Goal: Information Seeking & Learning: Learn about a topic

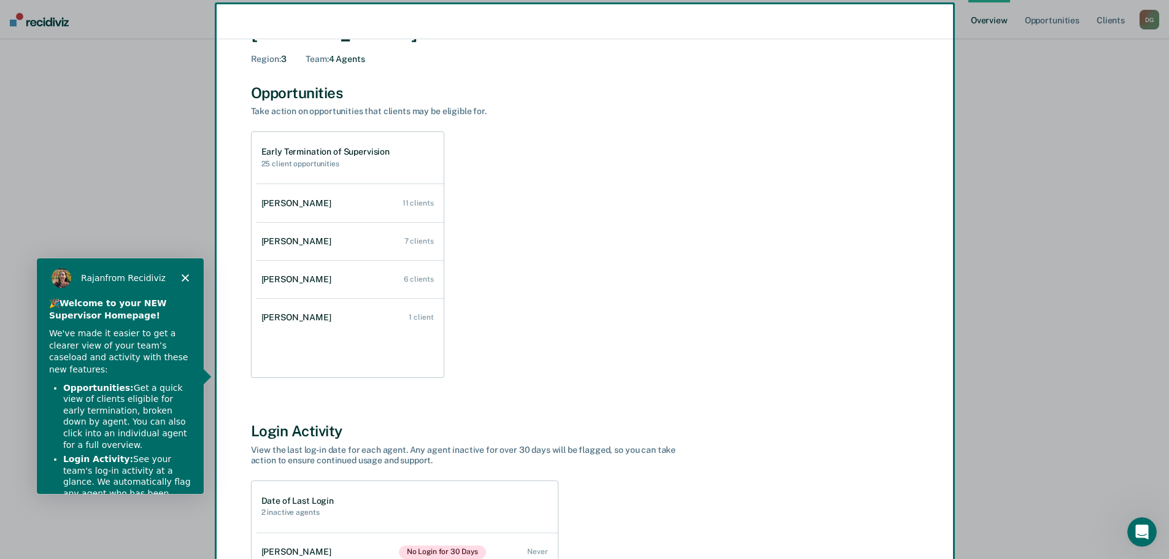
scroll to position [49, 0]
click at [416, 203] on div "Product tour overlay" at bounding box center [584, 279] width 1169 height 559
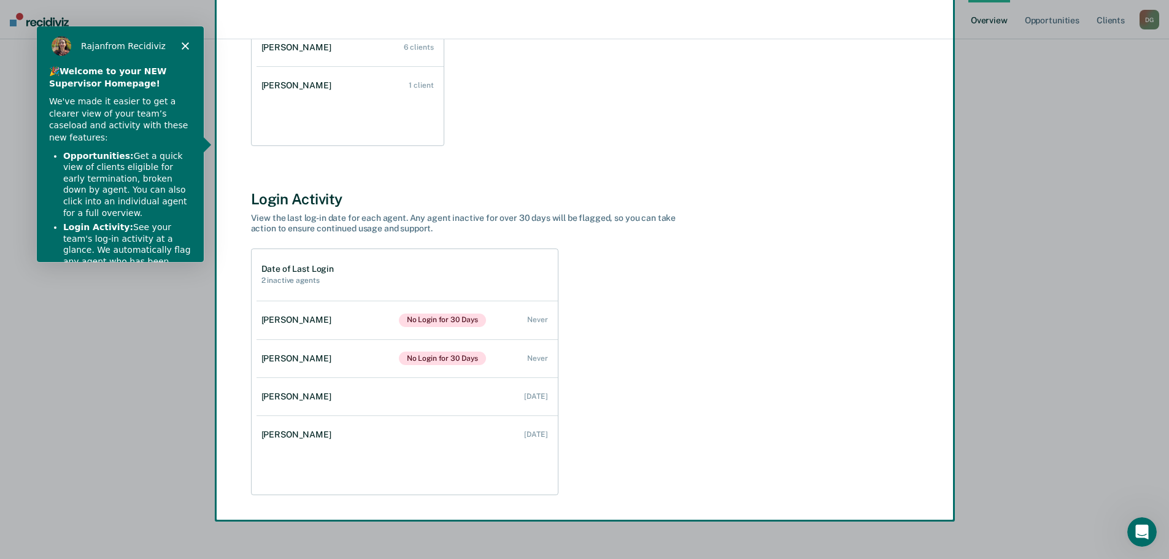
scroll to position [277, 0]
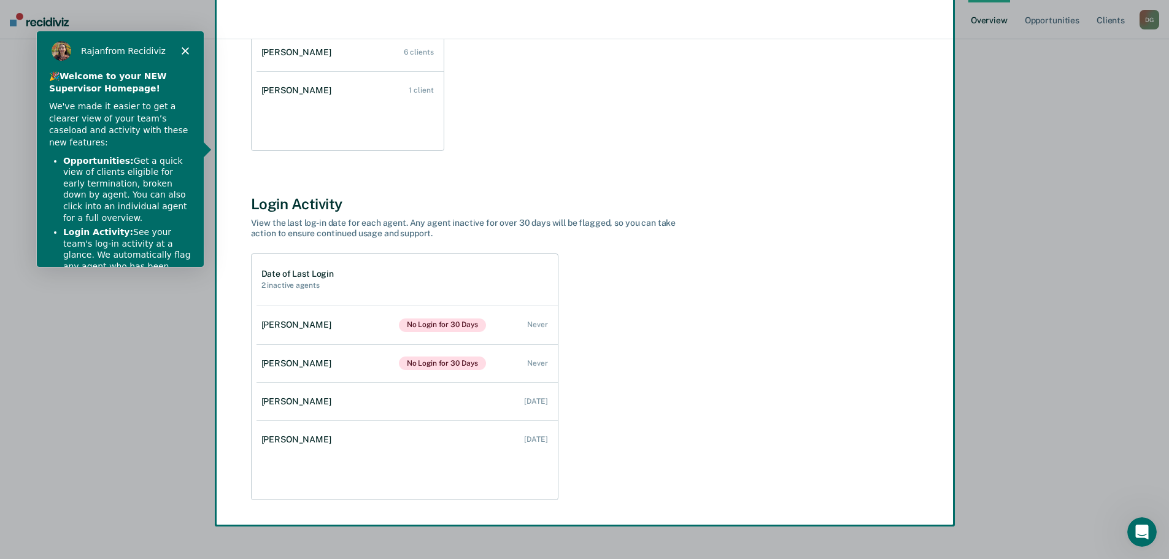
click at [183, 53] on icon "Close" at bounding box center [183, 50] width 7 height 7
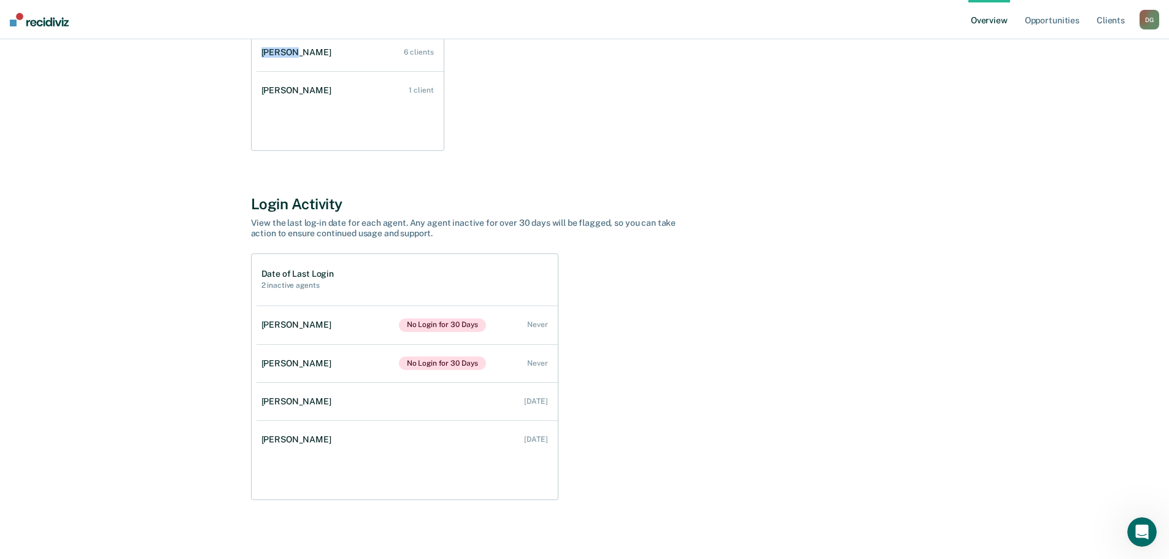
scroll to position [0, 0]
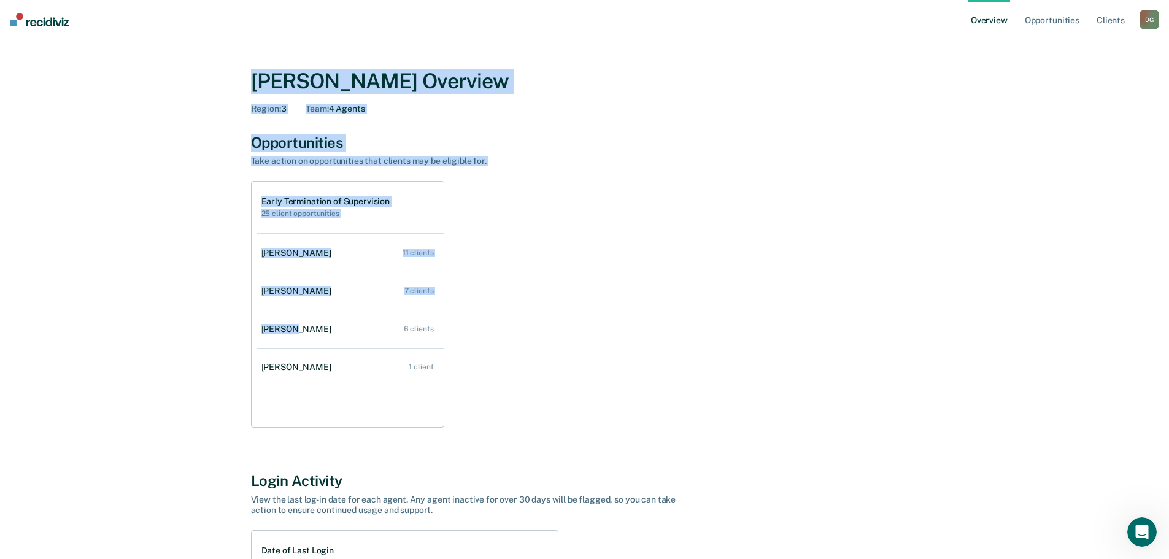
drag, startPoint x: 148, startPoint y: 23, endPoint x: 802, endPoint y: -47, distance: 657.6
click at [802, 0] on html "Looks like you’re using Internet Explorer 11. For faster loading and a better e…" at bounding box center [584, 279] width 1169 height 559
click at [1050, 117] on div "[PERSON_NAME] Overview Region : 3 Team : 4 Agents Opportunities Take action on …" at bounding box center [584, 427] width 1139 height 747
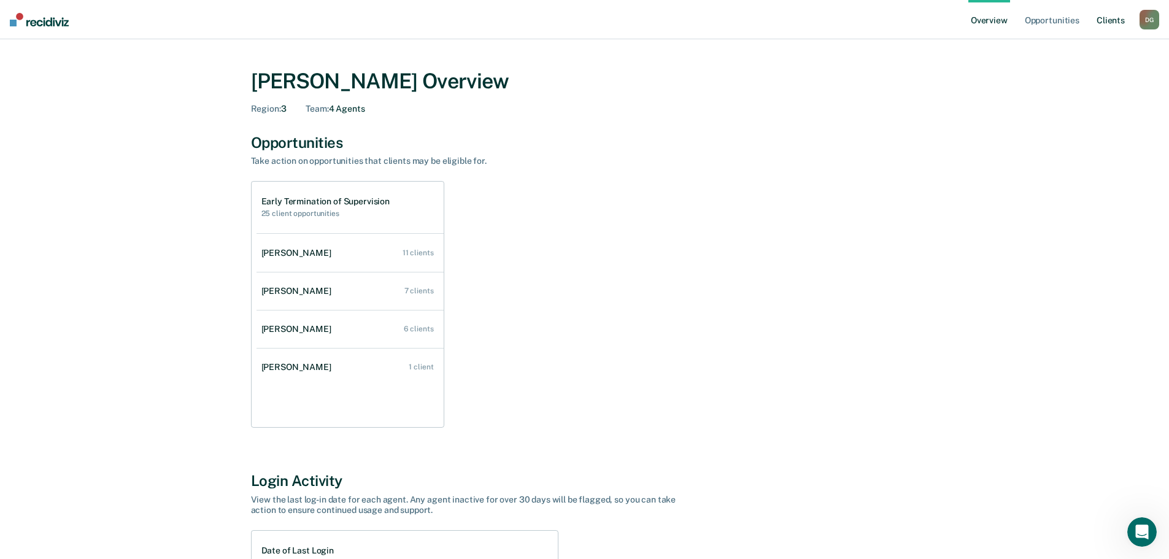
click at [1111, 18] on link "Client s" at bounding box center [1110, 19] width 33 height 39
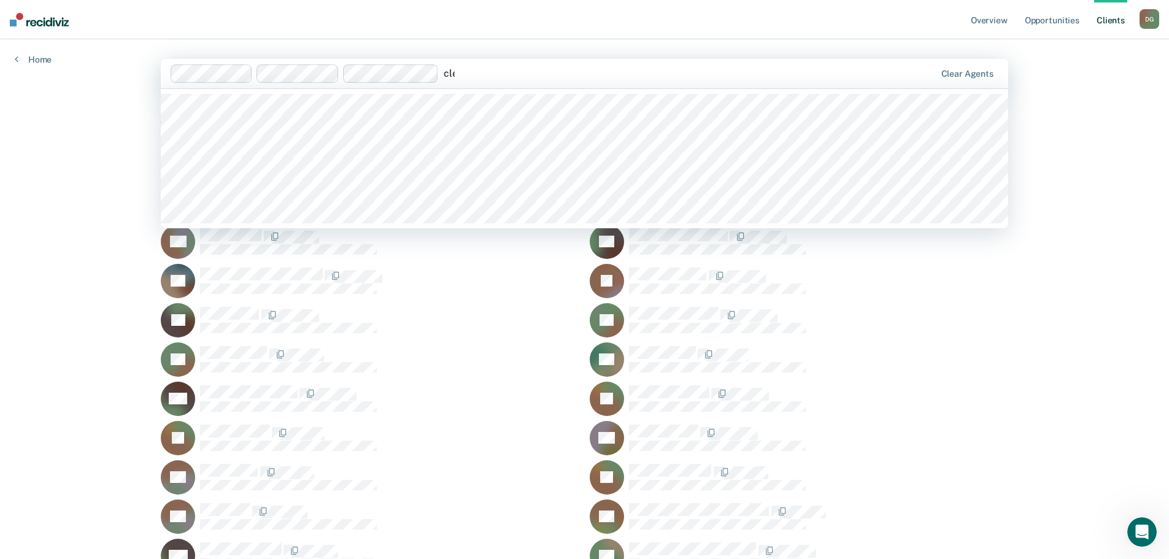
type input "[PERSON_NAME]"
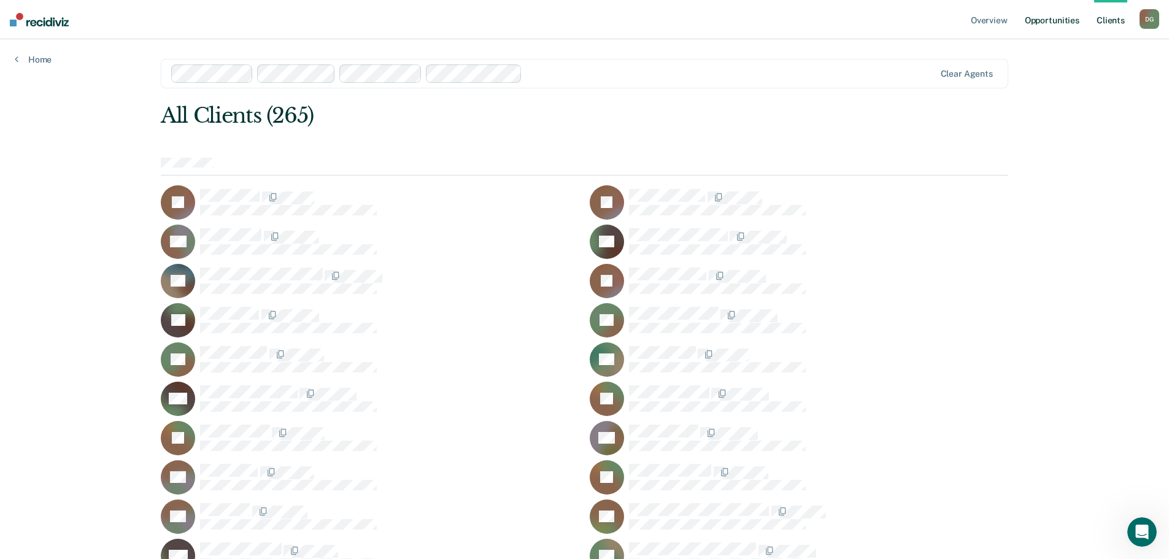
click at [1034, 18] on link "Opportunities" at bounding box center [1052, 19] width 60 height 39
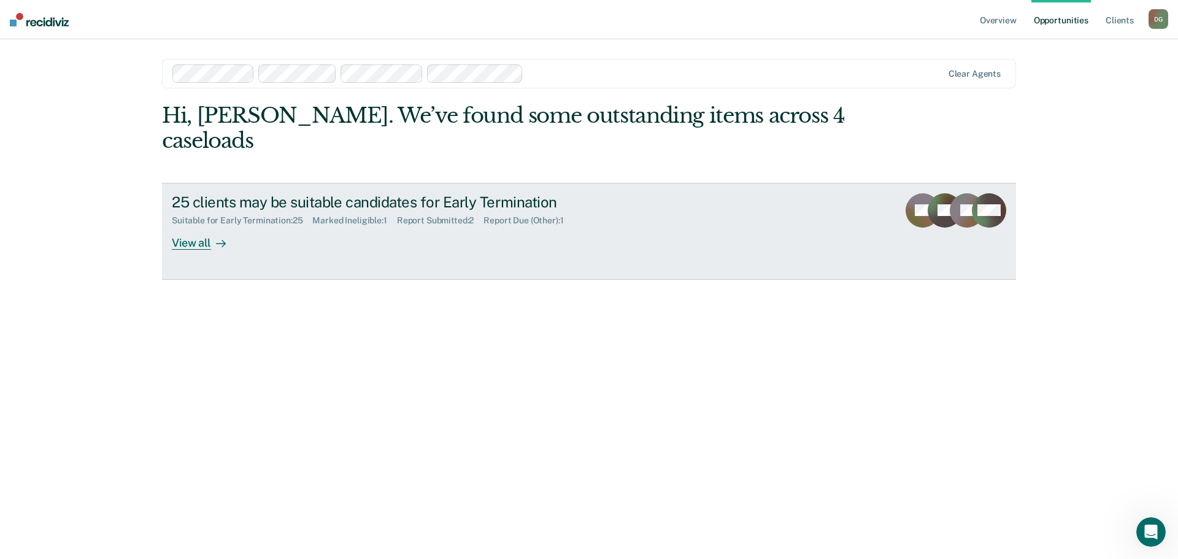
click at [187, 226] on div "View all" at bounding box center [206, 238] width 69 height 24
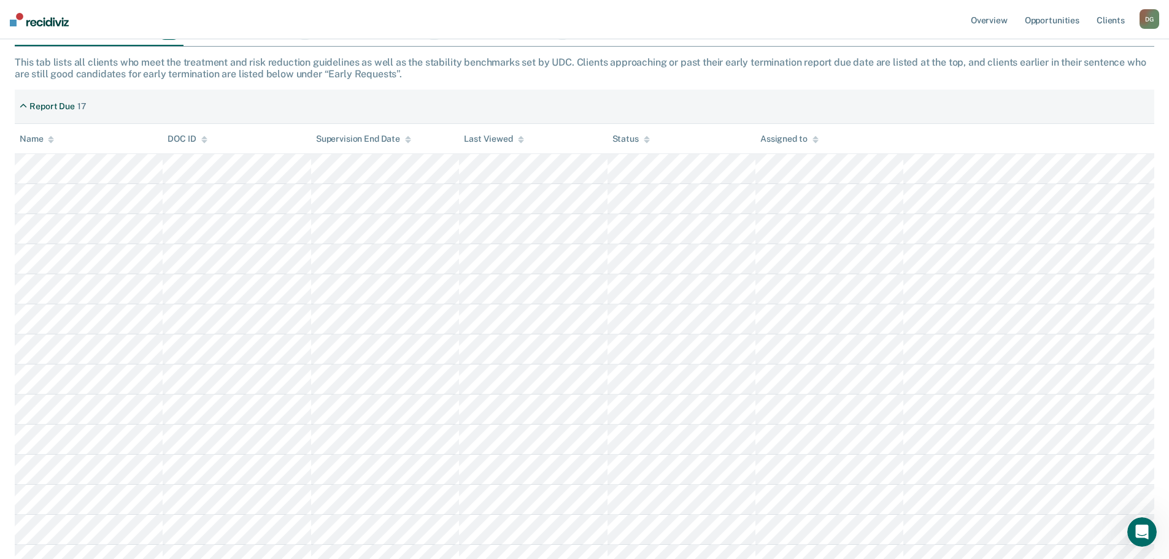
scroll to position [185, 0]
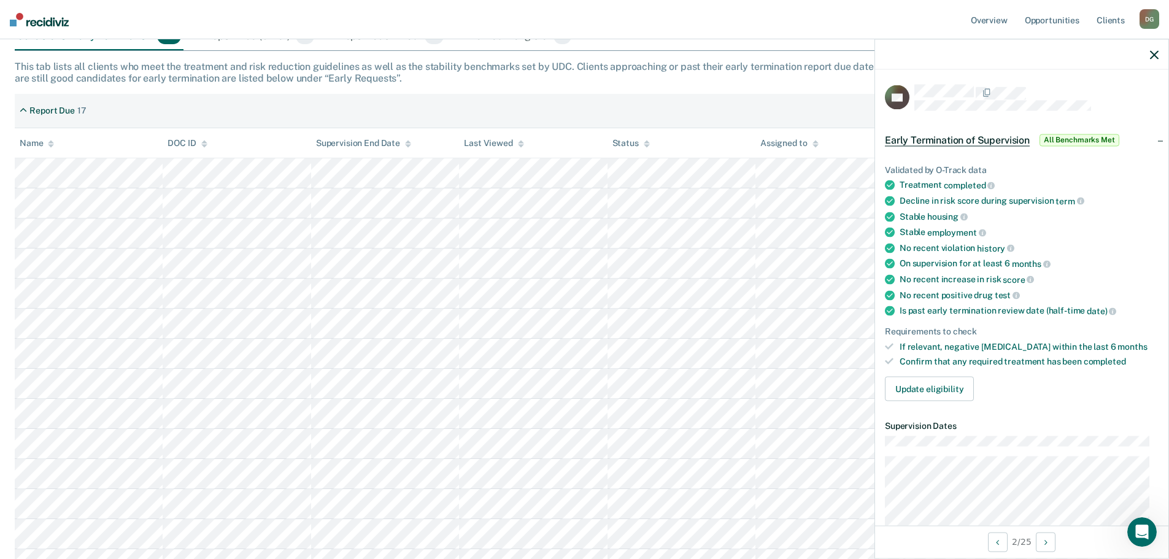
click at [628, 126] on div "Report Due 17" at bounding box center [584, 111] width 1139 height 34
click at [1155, 55] on icon "button" at bounding box center [1154, 54] width 9 height 9
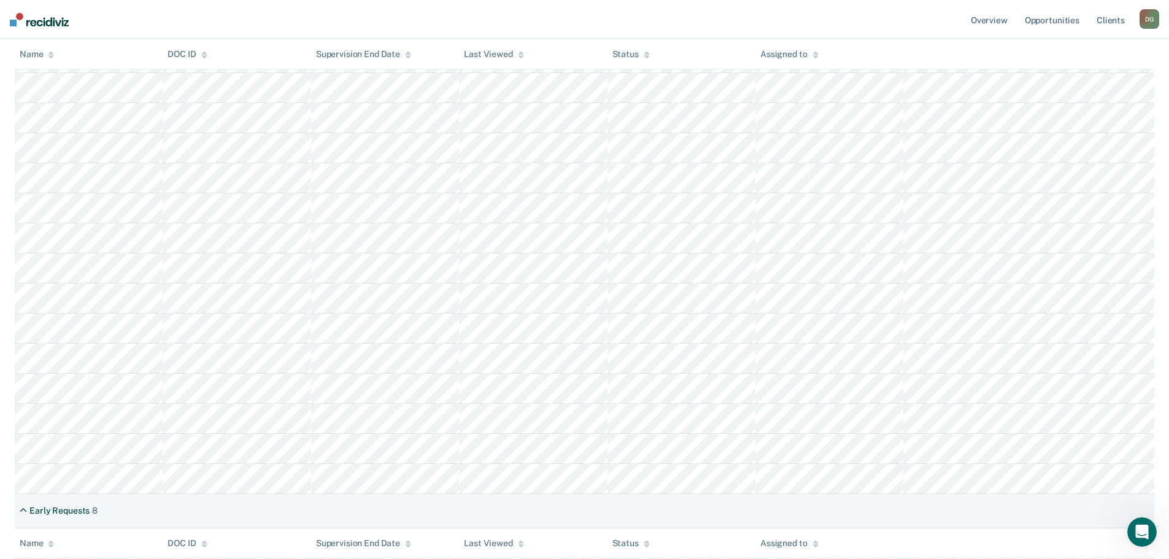
scroll to position [689, 0]
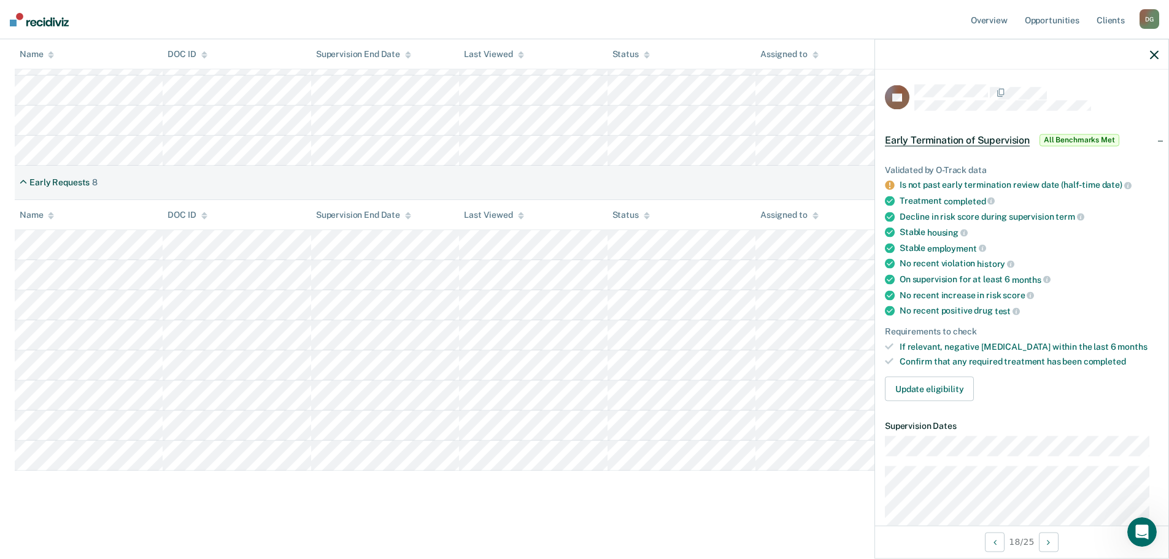
click at [1158, 57] on div at bounding box center [1021, 54] width 293 height 31
click at [1152, 61] on div at bounding box center [1021, 54] width 293 height 31
click at [1158, 56] on icon "button" at bounding box center [1154, 54] width 9 height 9
click at [1158, 58] on icon "button" at bounding box center [1154, 54] width 9 height 9
click at [1150, 55] on icon "button" at bounding box center [1154, 54] width 9 height 9
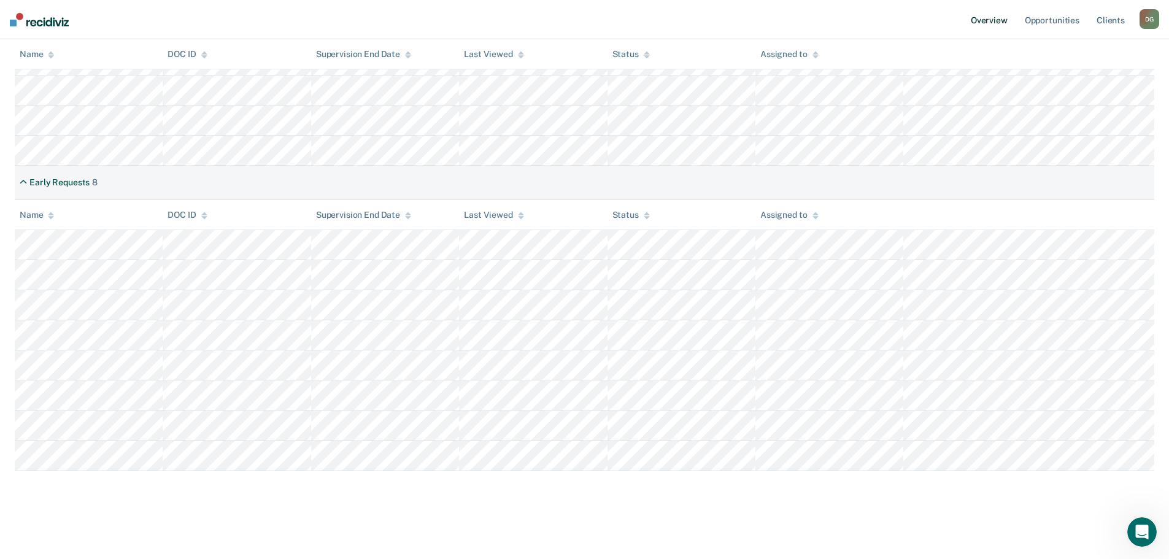
click at [991, 24] on link "Overview" at bounding box center [989, 19] width 42 height 39
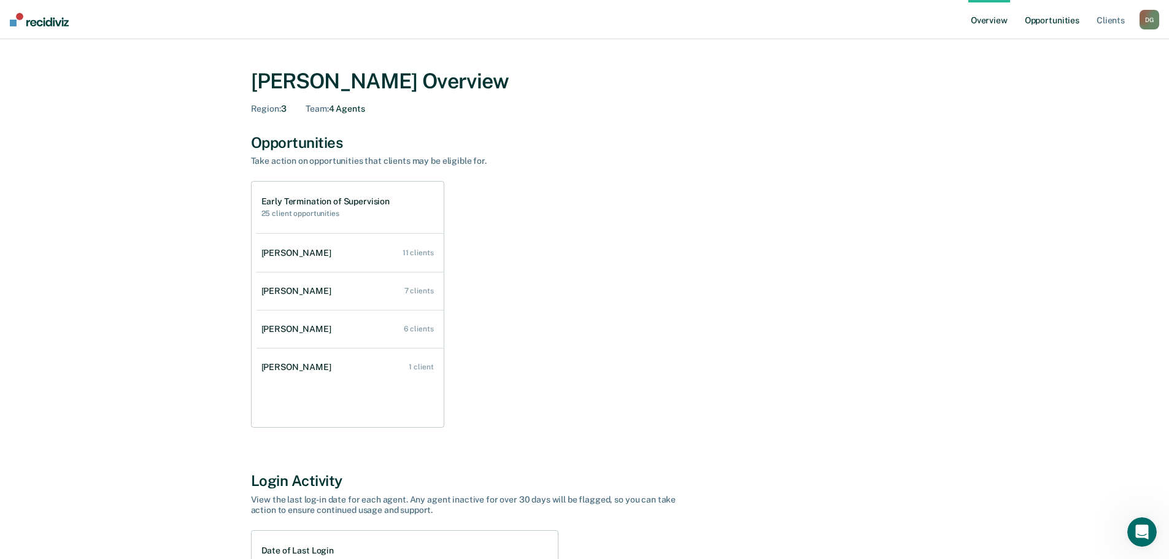
click at [1067, 23] on link "Opportunities" at bounding box center [1052, 19] width 60 height 39
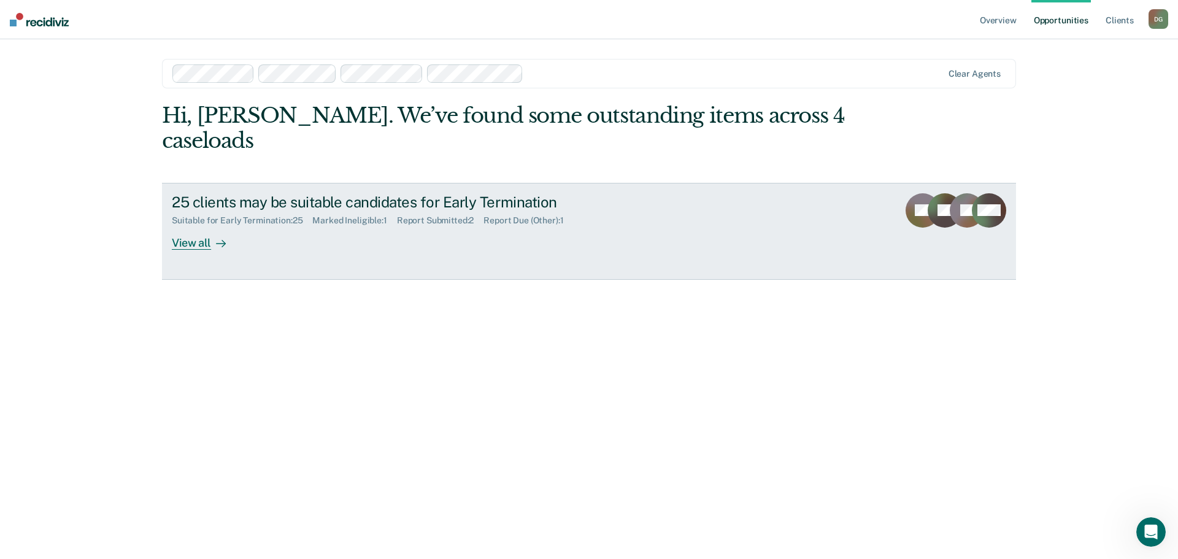
click at [672, 204] on link "25 clients may be suitable candidates for Early Termination Suitable for Early …" at bounding box center [589, 231] width 854 height 97
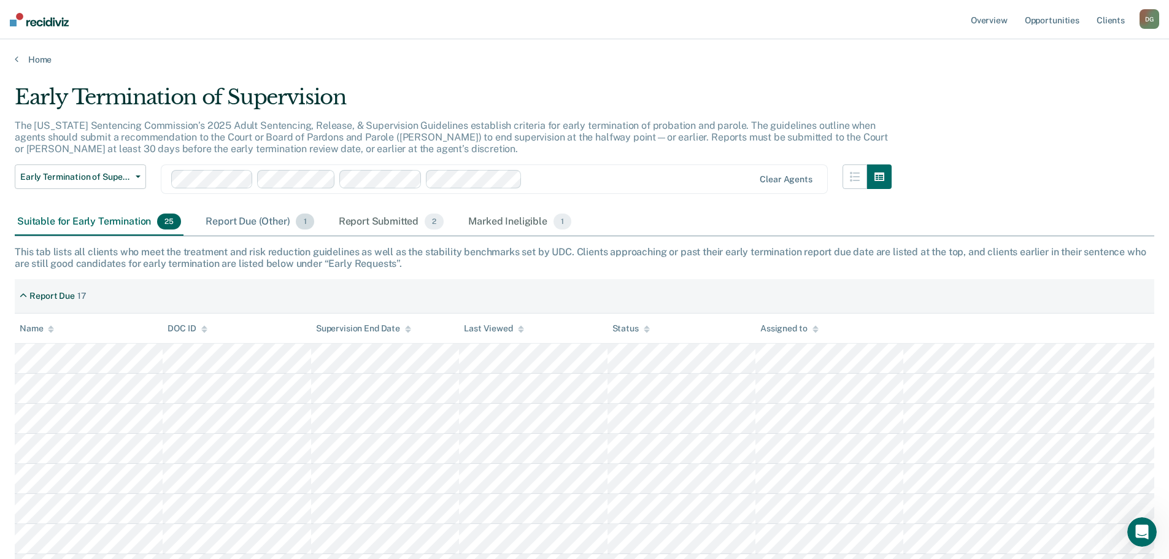
click at [255, 226] on div "Report Due (Other) 1" at bounding box center [259, 222] width 113 height 27
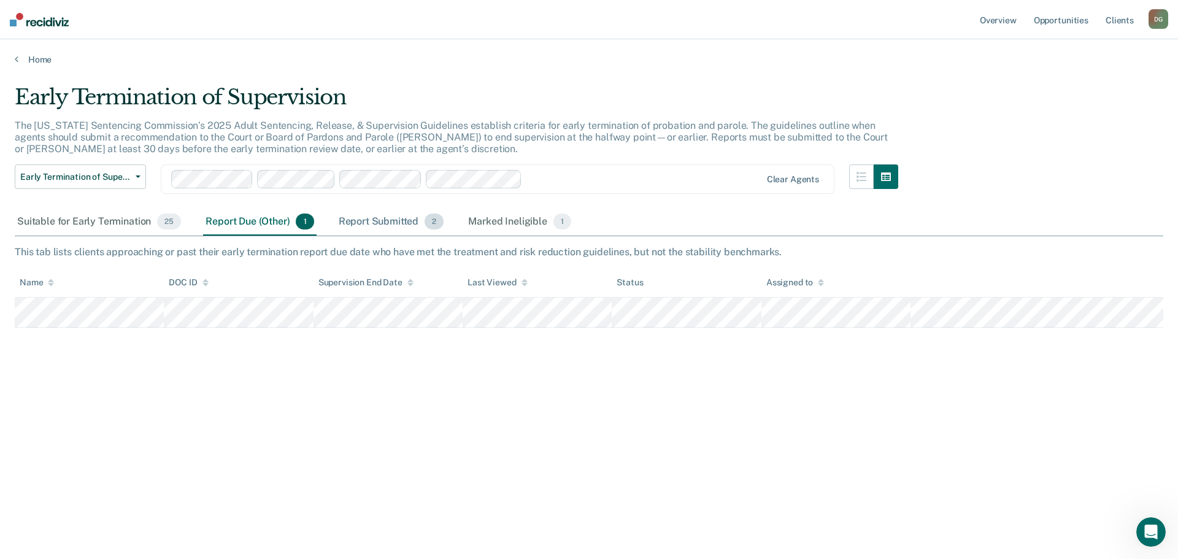
click at [352, 217] on div "Report Submitted 2" at bounding box center [391, 222] width 110 height 27
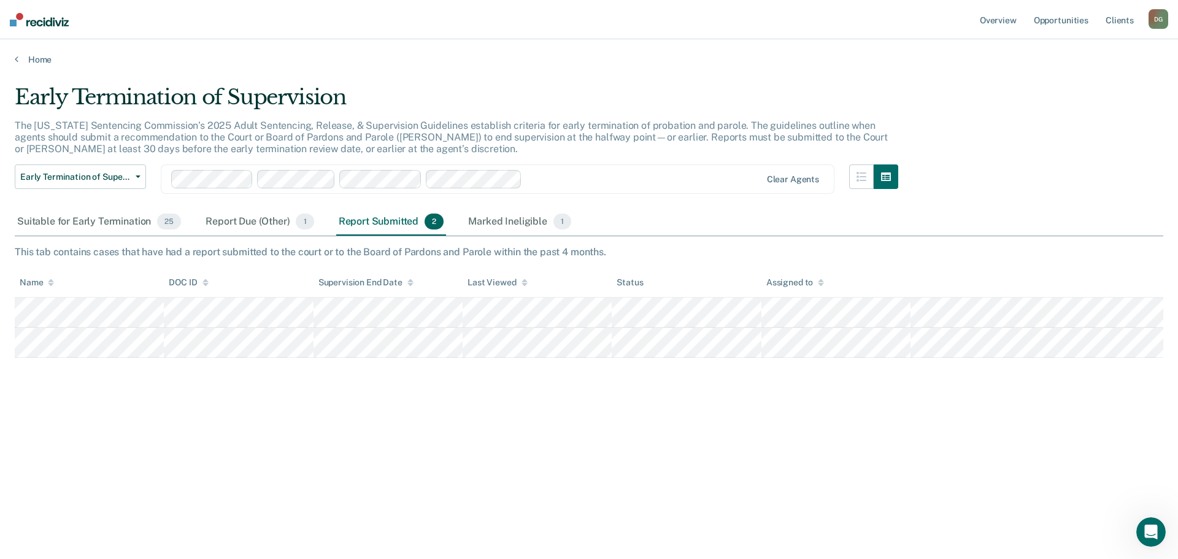
drag, startPoint x: 513, startPoint y: 217, endPoint x: 515, endPoint y: 205, distance: 11.9
click at [515, 205] on div "Early Termination of Supervision The [US_STATE] Sentencing Commission’s 2025 Ad…" at bounding box center [589, 276] width 1148 height 382
click at [515, 215] on div "Marked Ineligible 1" at bounding box center [520, 222] width 108 height 27
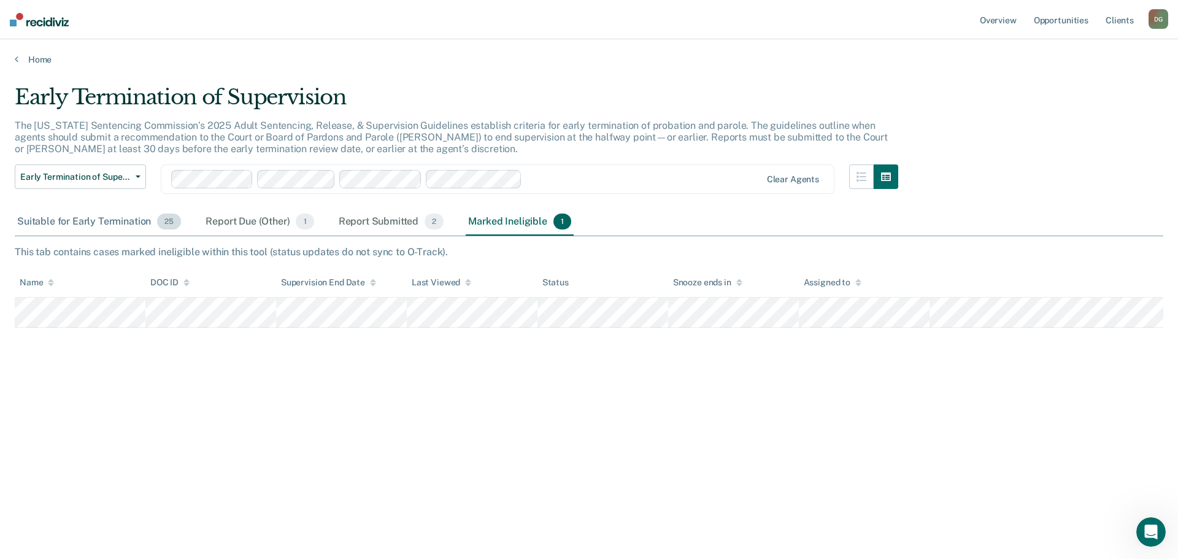
click at [80, 219] on div "Suitable for Early Termination 25" at bounding box center [99, 222] width 169 height 27
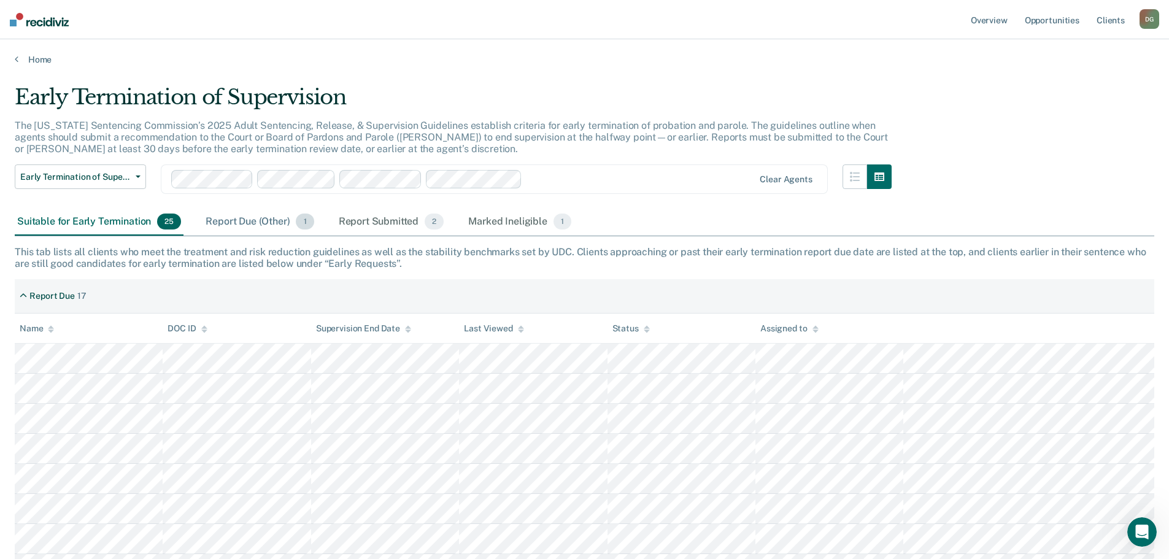
click at [231, 215] on div "Report Due (Other) 1" at bounding box center [259, 222] width 113 height 27
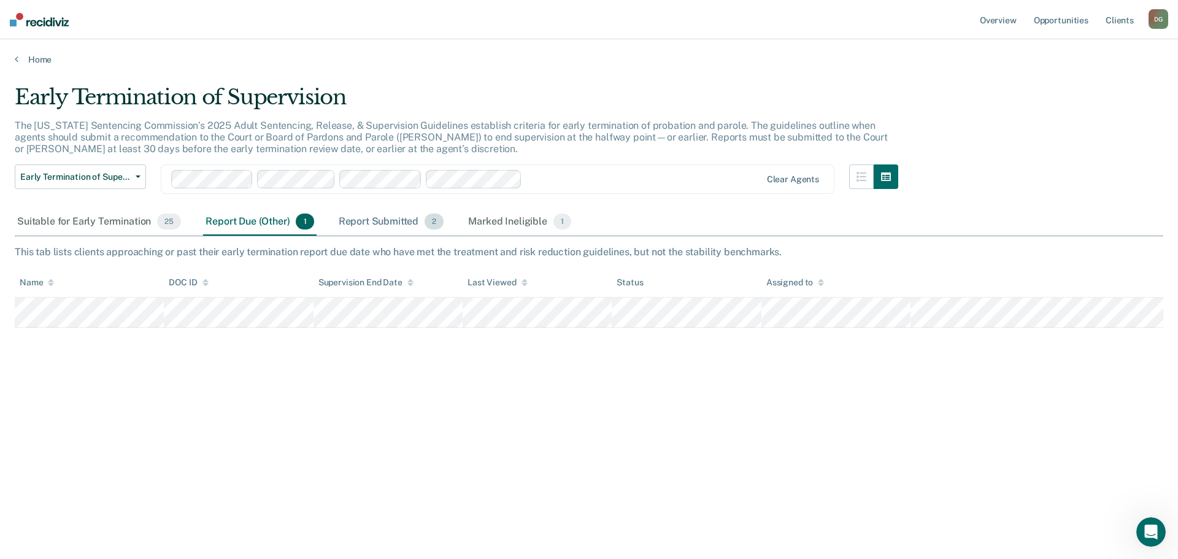
click at [390, 214] on div "Report Submitted 2" at bounding box center [391, 222] width 110 height 27
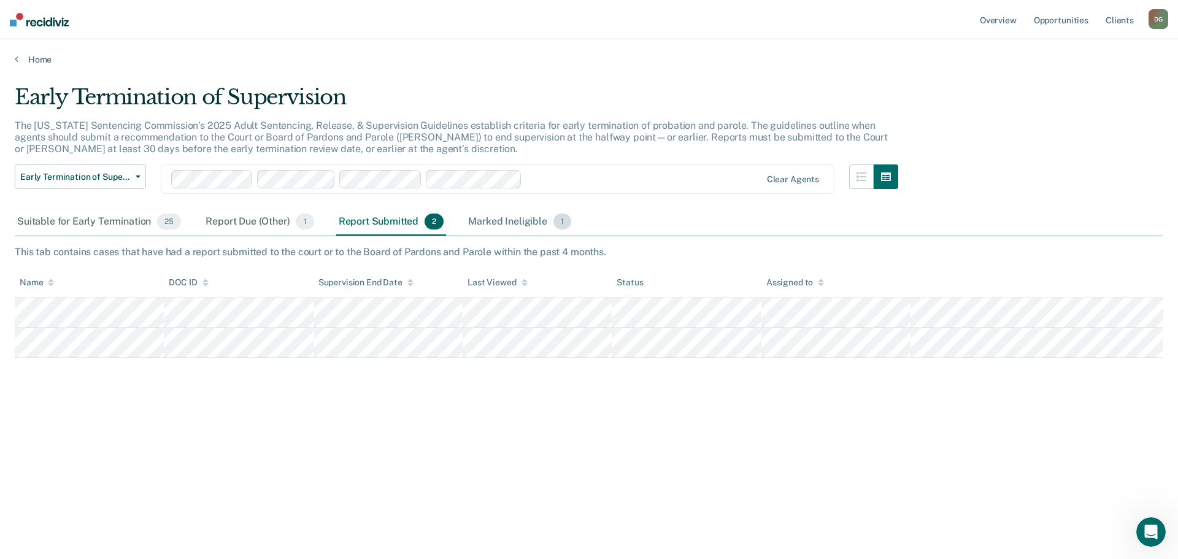
click at [480, 217] on div "Marked Ineligible 1" at bounding box center [520, 222] width 108 height 27
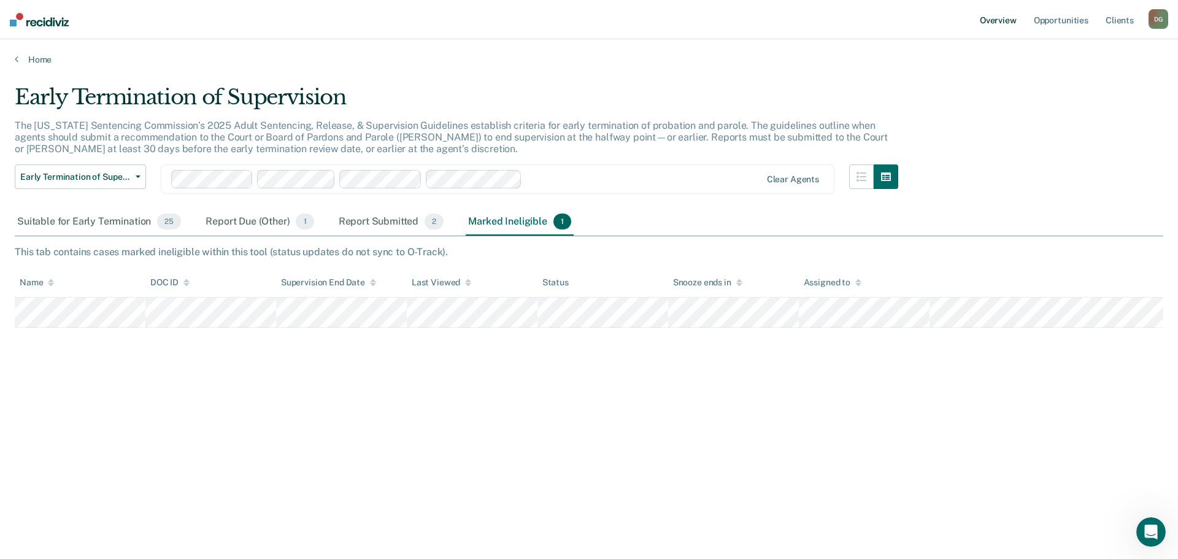
click at [984, 21] on link "Overview" at bounding box center [998, 19] width 42 height 39
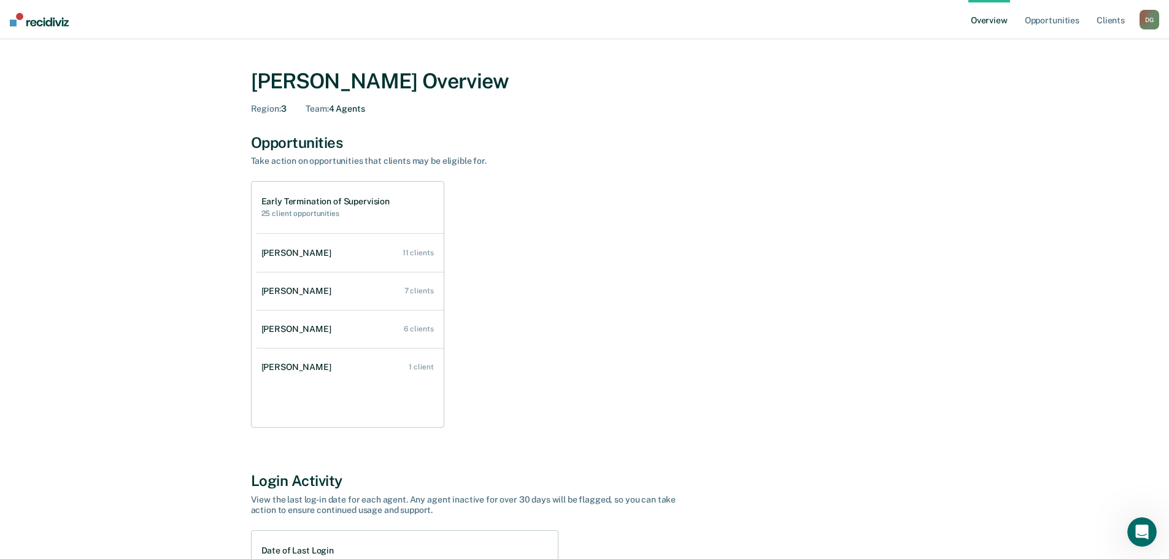
click at [984, 21] on link "Overview" at bounding box center [989, 19] width 42 height 39
